Goal: Register for event/course

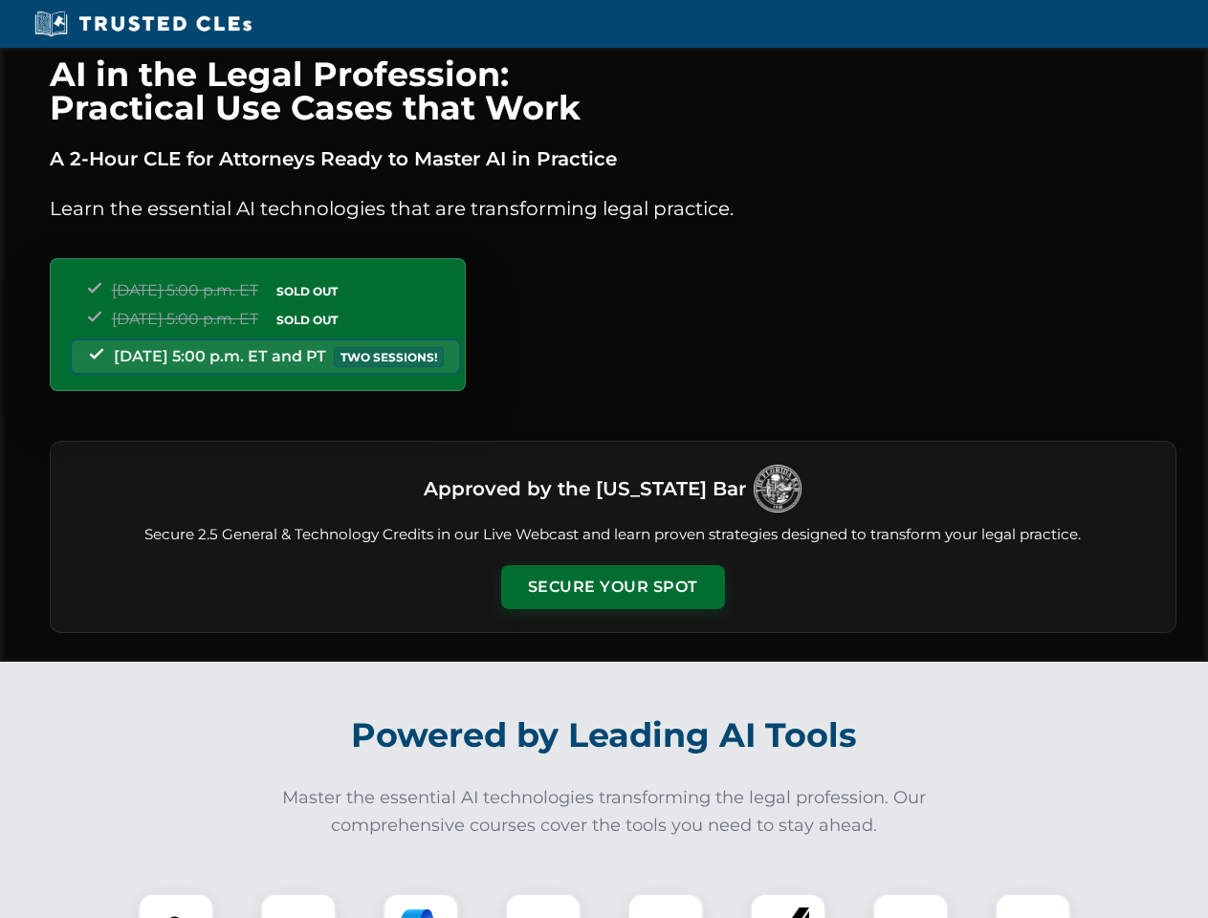
click at [612, 587] on button "Secure Your Spot" at bounding box center [613, 587] width 224 height 44
click at [176, 906] on img at bounding box center [175, 931] width 55 height 55
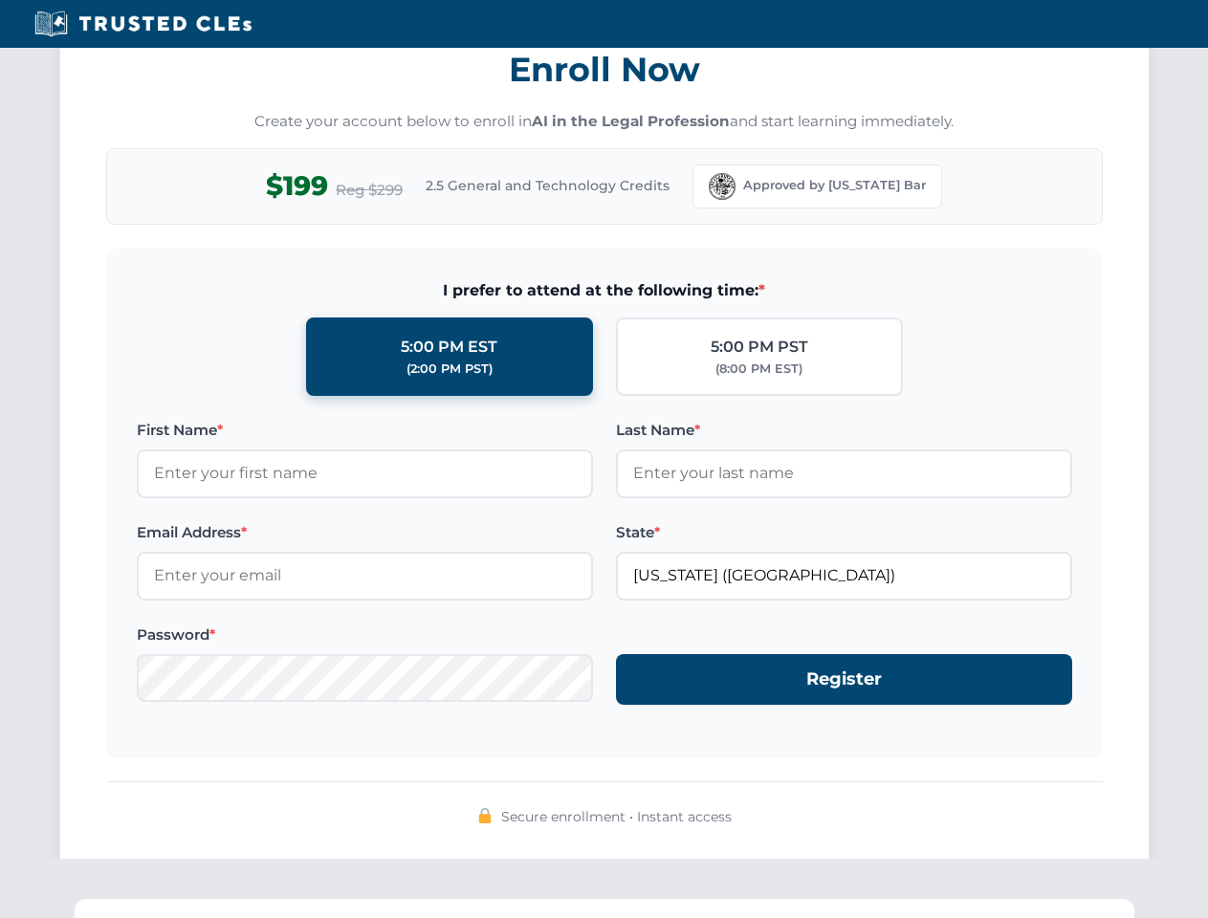
scroll to position [1877, 0]
